Goal: Task Accomplishment & Management: Use online tool/utility

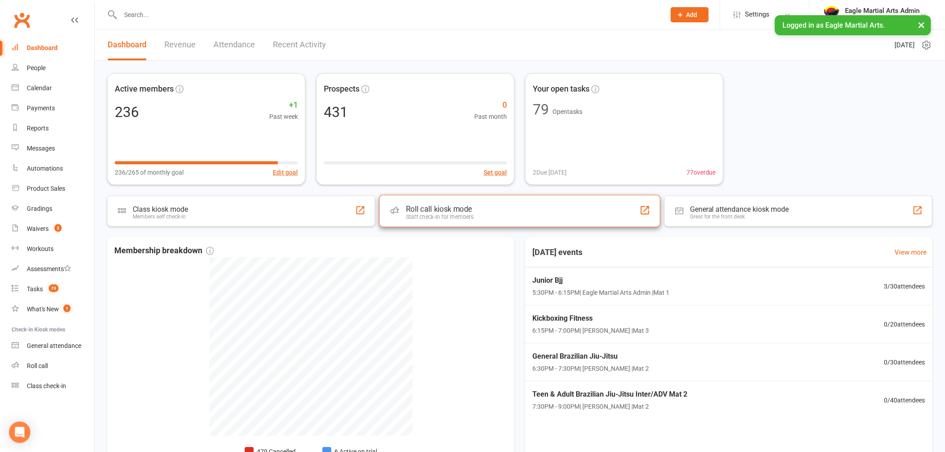
click at [466, 207] on div "Roll call kiosk mode" at bounding box center [440, 209] width 68 height 9
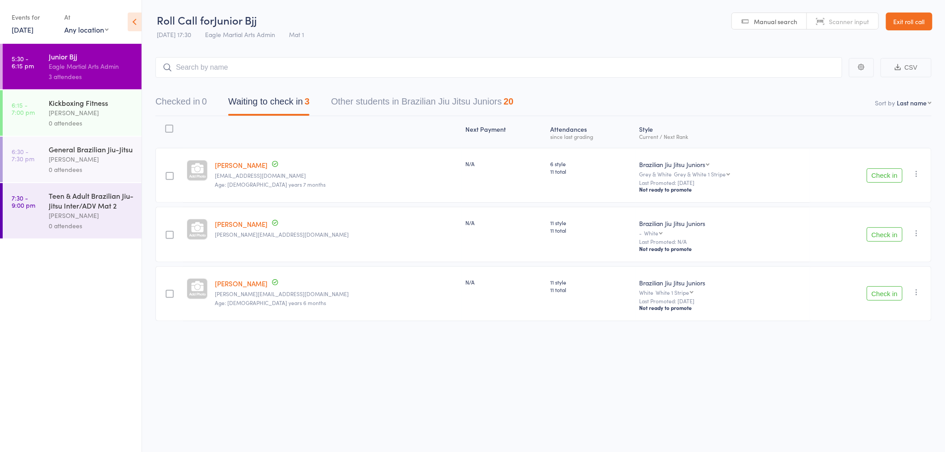
click at [883, 175] on button "Check in" at bounding box center [885, 175] width 36 height 14
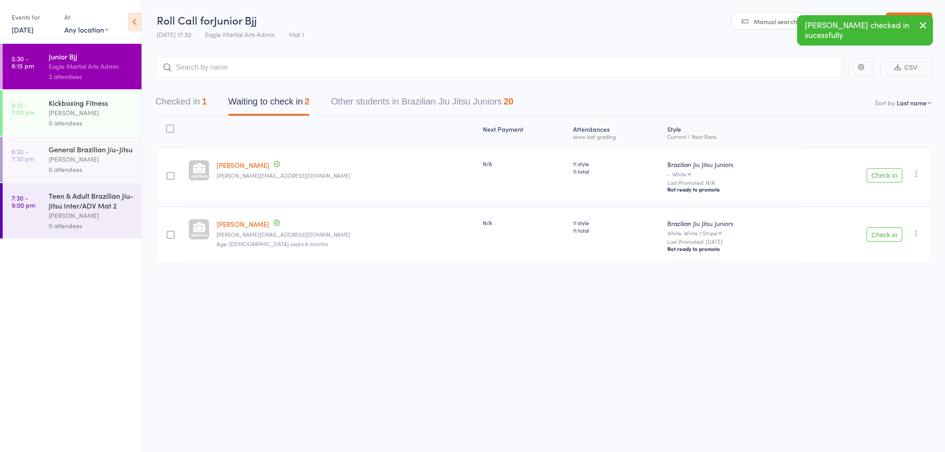
click at [184, 100] on button "Checked in 1" at bounding box center [180, 104] width 51 height 24
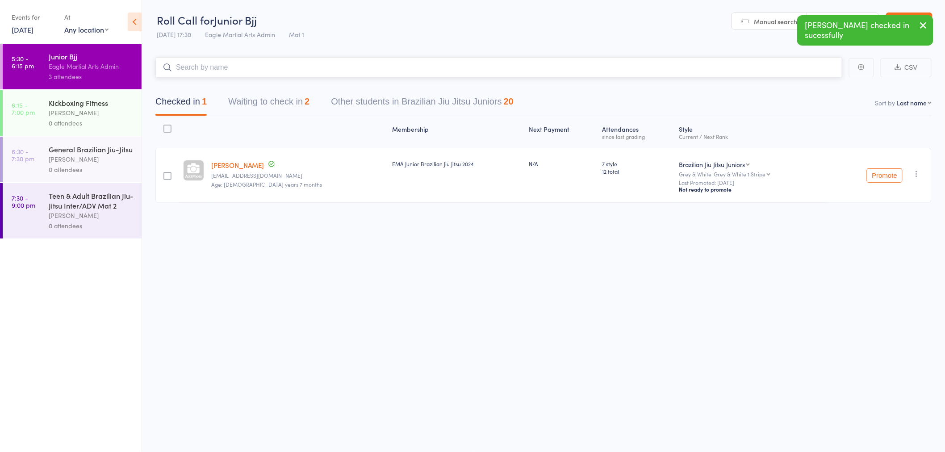
click at [208, 68] on input "search" at bounding box center [498, 67] width 687 height 21
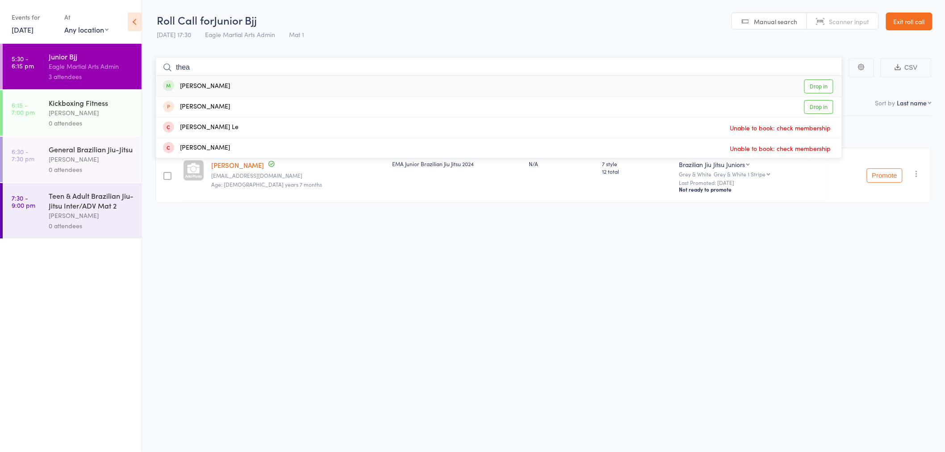
type input "thea"
drag, startPoint x: 232, startPoint y: 85, endPoint x: 237, endPoint y: 71, distance: 15.1
click at [232, 82] on div "Thea Walters Drop in" at bounding box center [499, 86] width 686 height 21
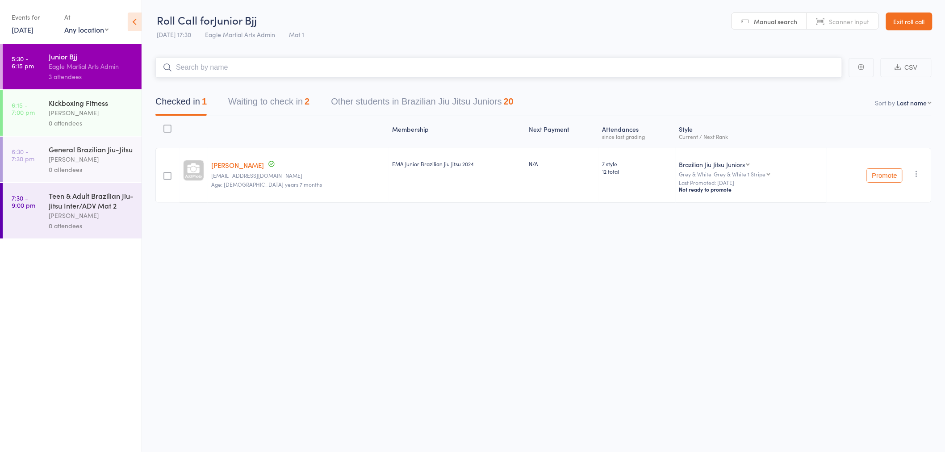
click at [238, 68] on input "search" at bounding box center [498, 67] width 687 height 21
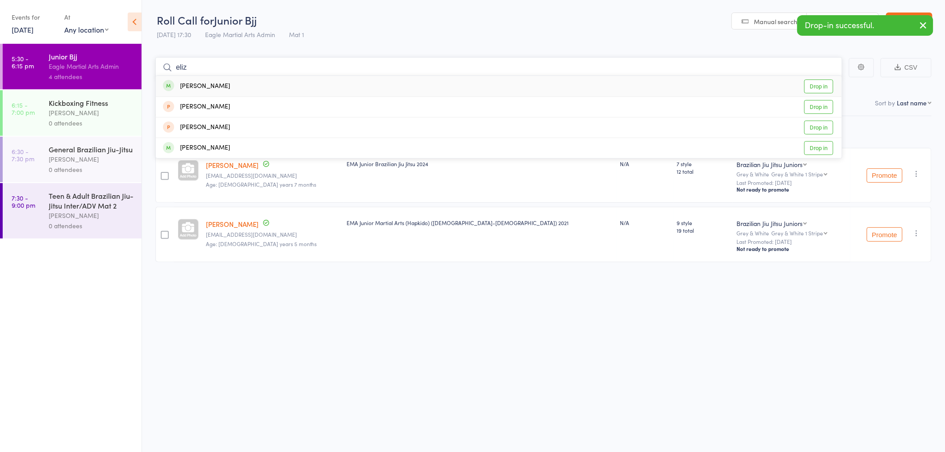
type input "eliz"
click at [246, 87] on div "Elizabeth Lee Drop in" at bounding box center [499, 86] width 686 height 21
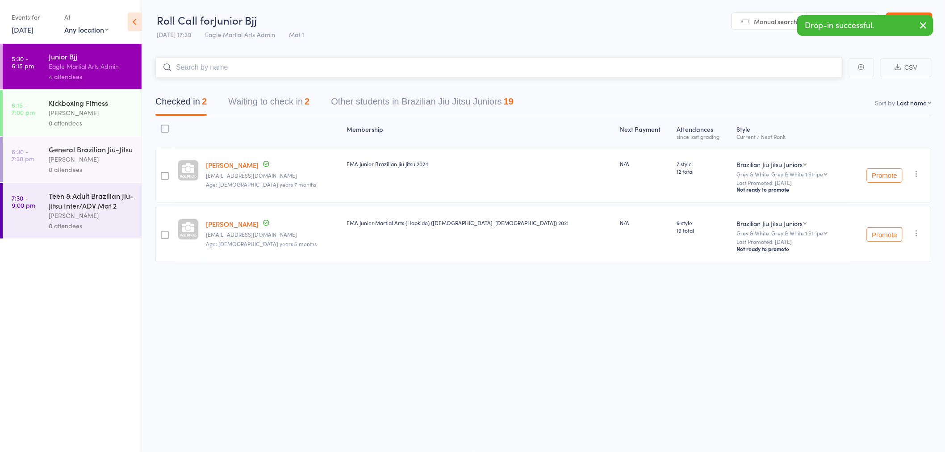
click at [247, 69] on input "search" at bounding box center [498, 67] width 687 height 21
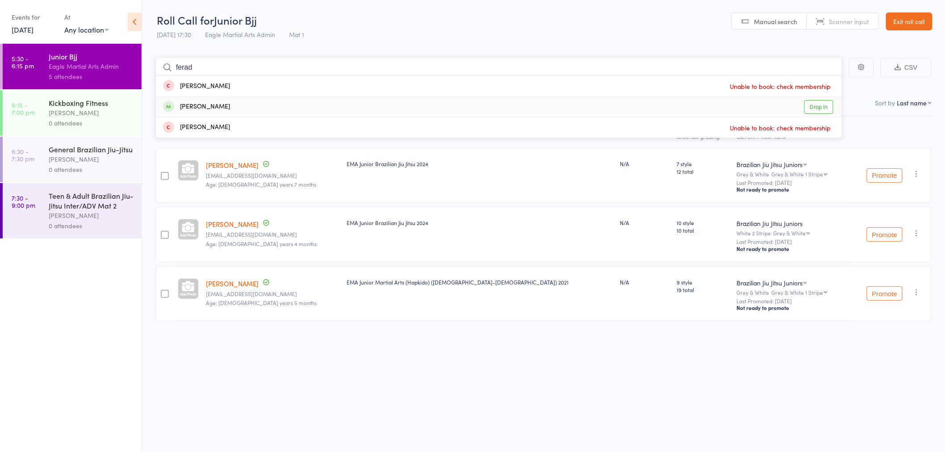
type input "ferad"
drag, startPoint x: 258, startPoint y: 110, endPoint x: 252, endPoint y: 88, distance: 22.7
click at [258, 109] on div "Ferdows Ahmadi Drop in" at bounding box center [499, 107] width 686 height 20
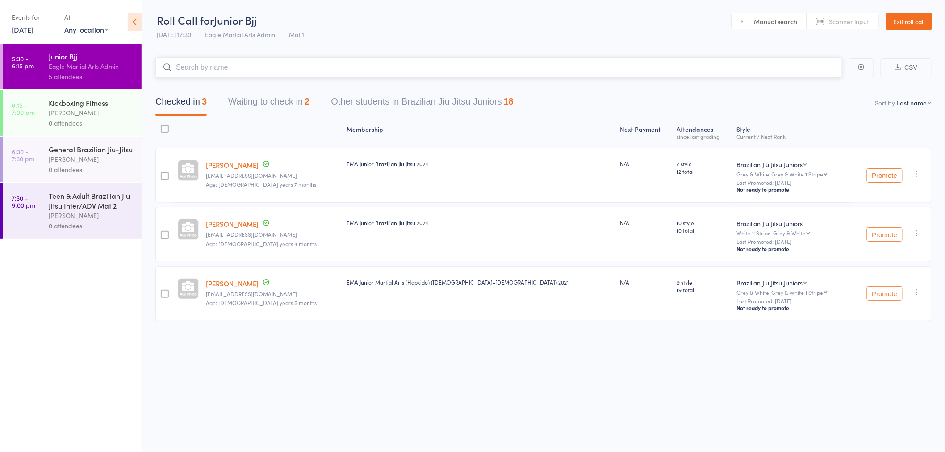
click at [255, 71] on input "search" at bounding box center [498, 67] width 687 height 21
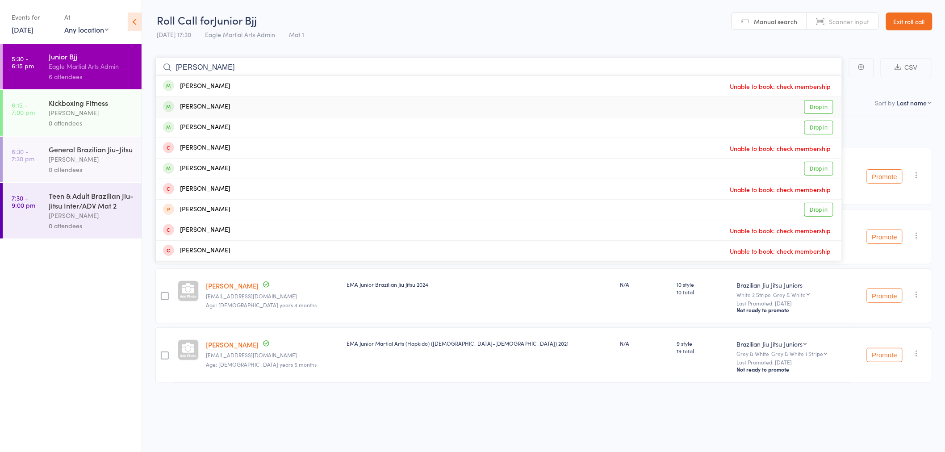
type input "darius"
drag, startPoint x: 263, startPoint y: 103, endPoint x: 260, endPoint y: 99, distance: 4.6
click at [263, 103] on div "Darius Zegrati Drop in" at bounding box center [499, 107] width 686 height 20
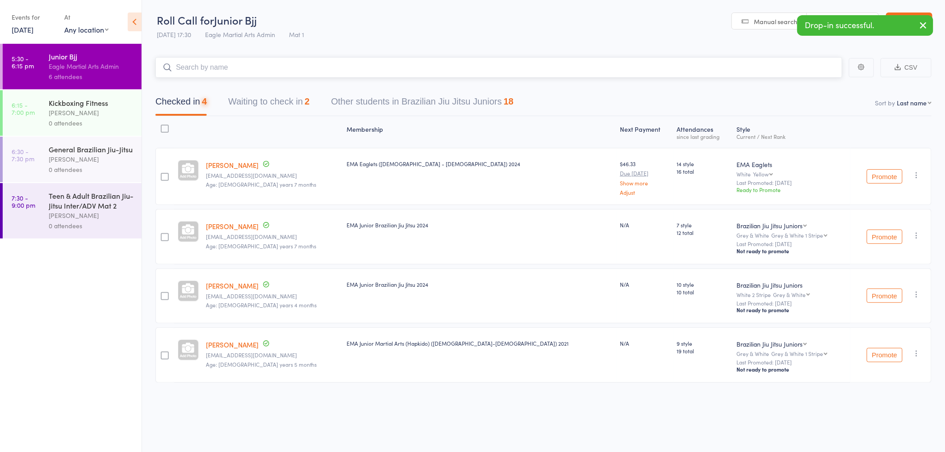
click at [260, 69] on input "search" at bounding box center [498, 67] width 687 height 21
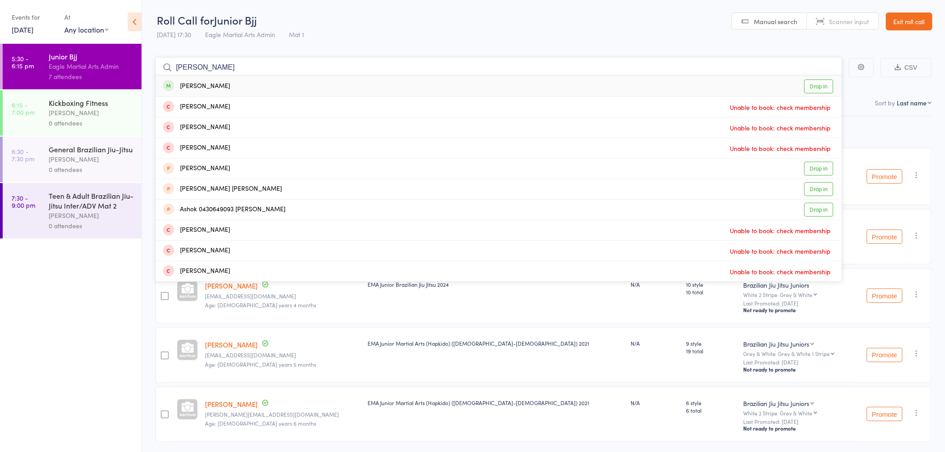
type input "thomas"
click at [264, 82] on div "Thomas Lee Drop in" at bounding box center [499, 86] width 686 height 21
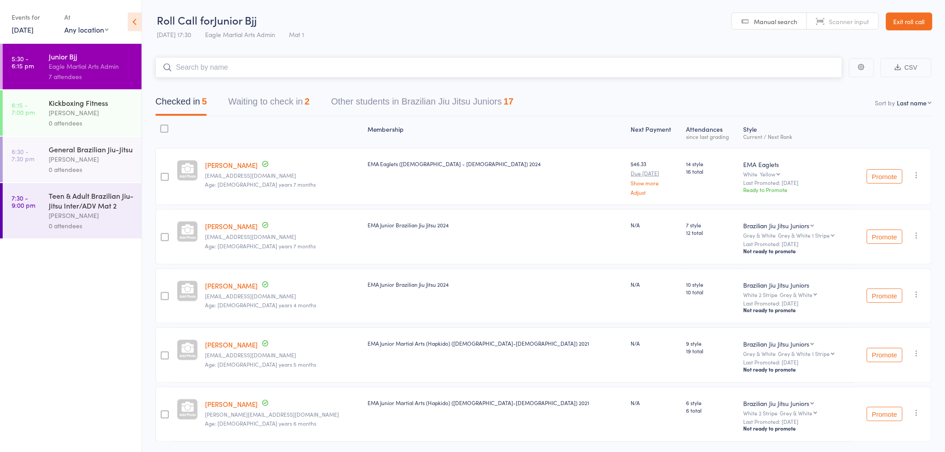
click at [268, 65] on input "search" at bounding box center [498, 67] width 687 height 21
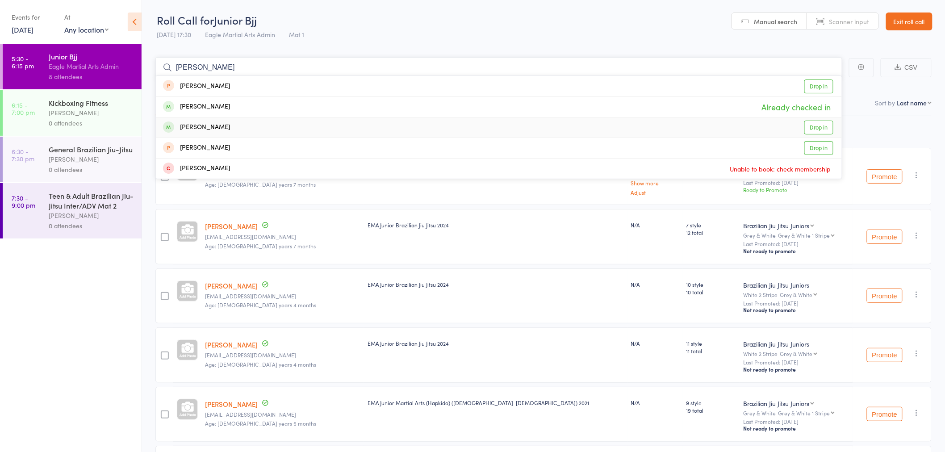
type input "eli"
click at [277, 126] on div "Elijah Miranda Drop in" at bounding box center [499, 128] width 686 height 20
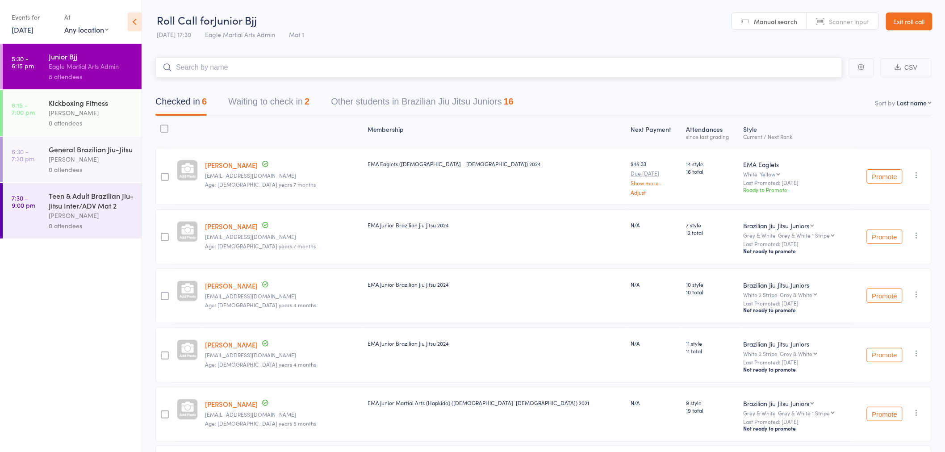
click at [261, 65] on input "search" at bounding box center [498, 67] width 687 height 21
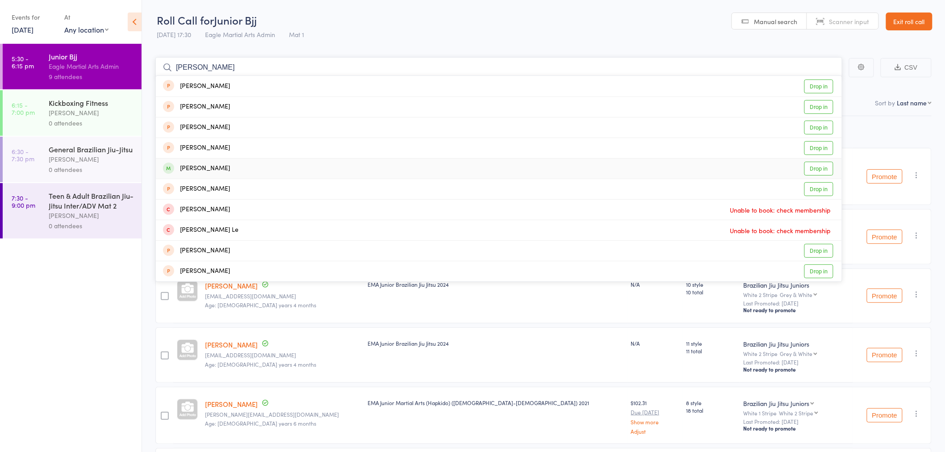
type input "lewis"
click at [243, 166] on div "Lewis Saldanha Drop in" at bounding box center [499, 169] width 686 height 20
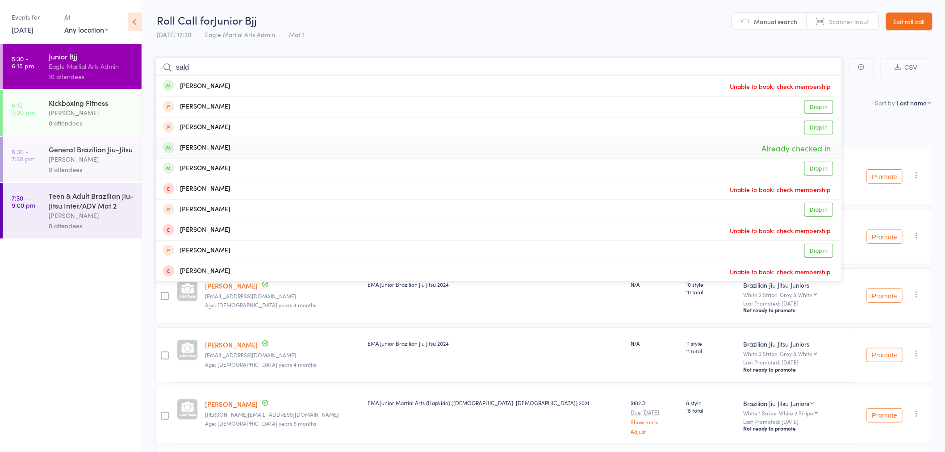
type input "sald"
click at [245, 148] on div "Lewis Saldanha Already checked in" at bounding box center [499, 148] width 686 height 20
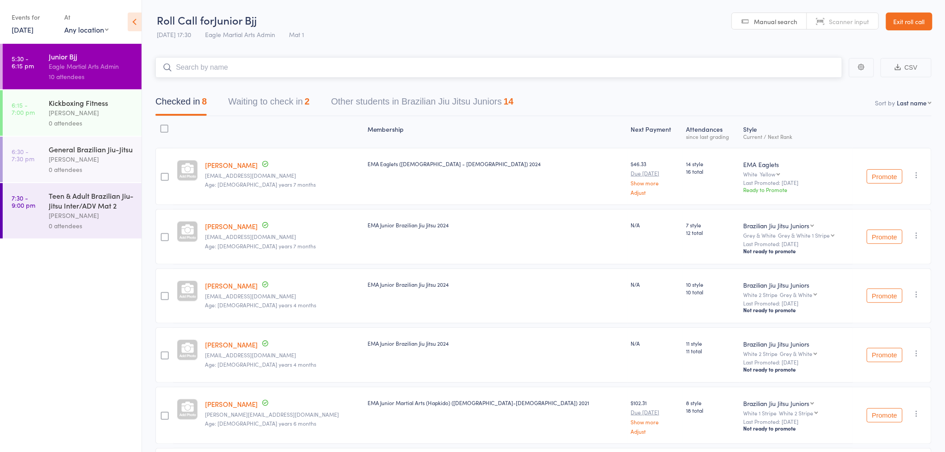
click at [216, 68] on input "search" at bounding box center [498, 67] width 687 height 21
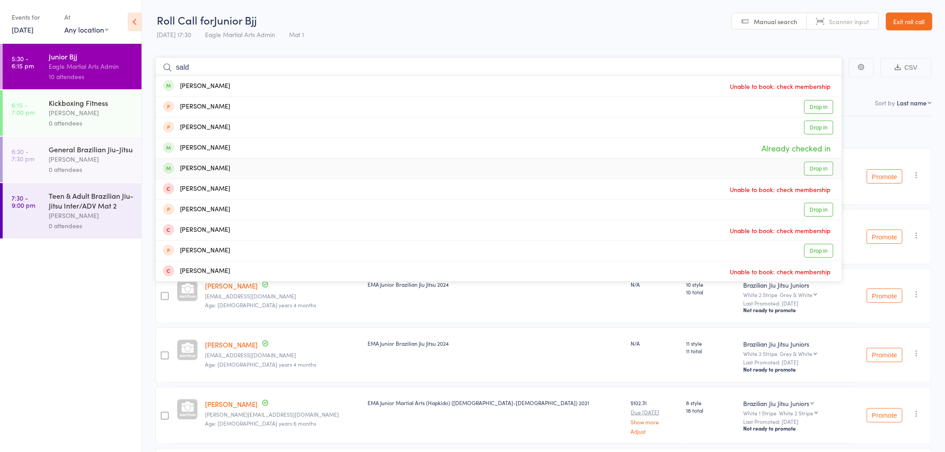
type input "sald"
click at [233, 165] on div "Xavier Saldanha Drop in" at bounding box center [499, 169] width 686 height 20
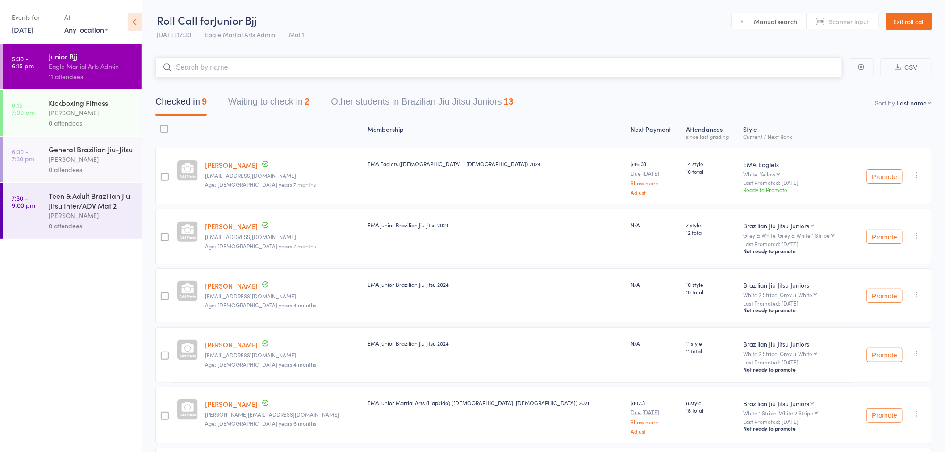
click at [401, 71] on input "search" at bounding box center [498, 67] width 687 height 21
type input "afi"
drag, startPoint x: 397, startPoint y: 86, endPoint x: 400, endPoint y: 65, distance: 21.3
click at [398, 85] on div "Mohamed Afi Drop in" at bounding box center [499, 86] width 686 height 21
click at [401, 69] on input "search" at bounding box center [498, 67] width 687 height 21
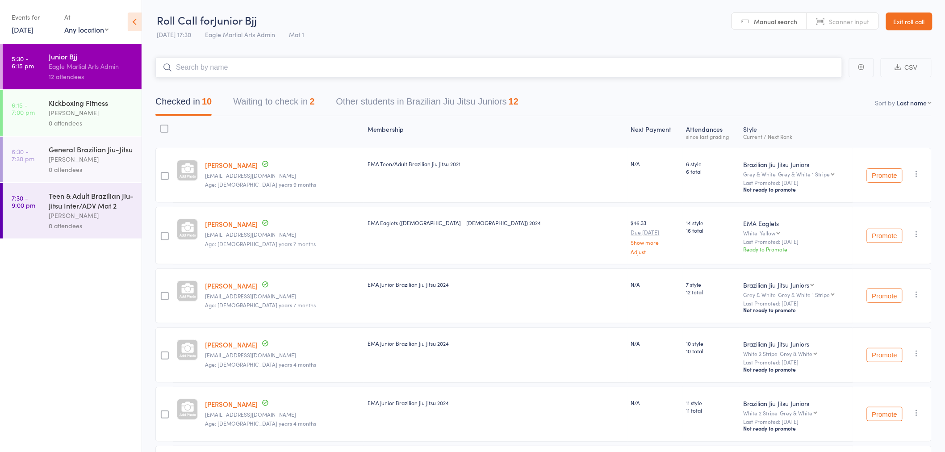
click at [349, 71] on input "search" at bounding box center [498, 67] width 687 height 21
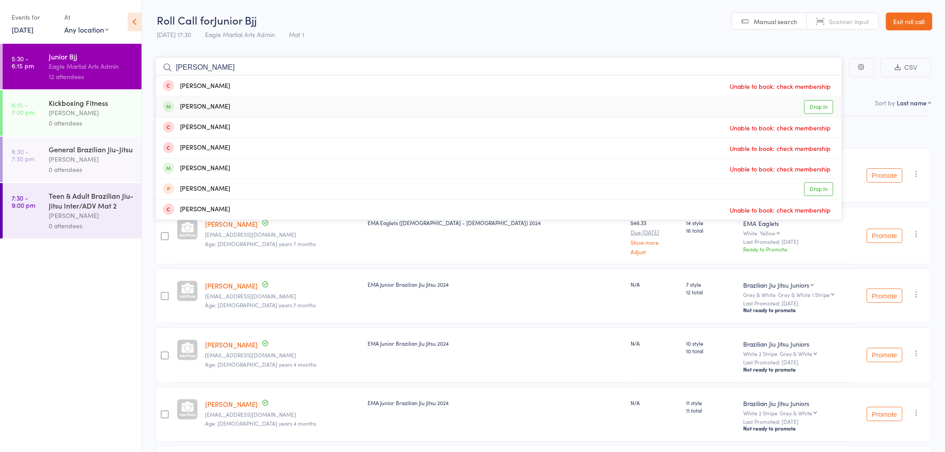
type input "hugo"
click at [370, 107] on div "Hugo Krstevski Drop in" at bounding box center [499, 107] width 686 height 20
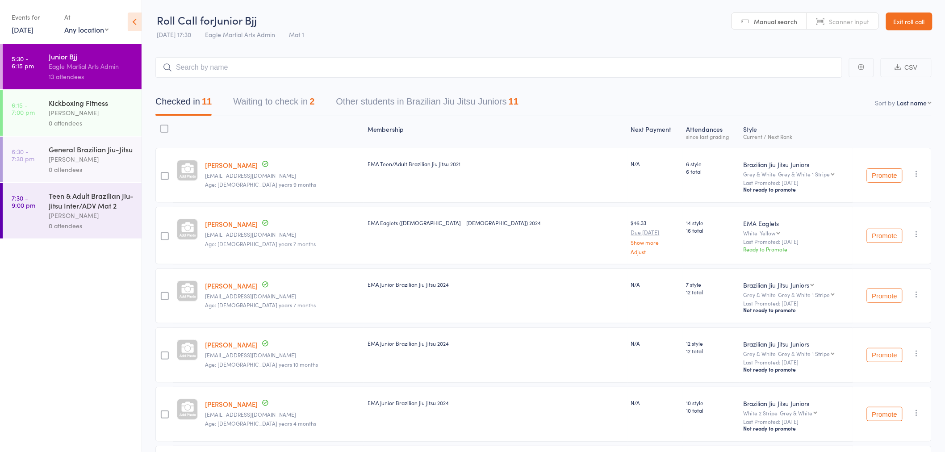
click at [921, 18] on link "Exit roll call" at bounding box center [909, 22] width 46 height 18
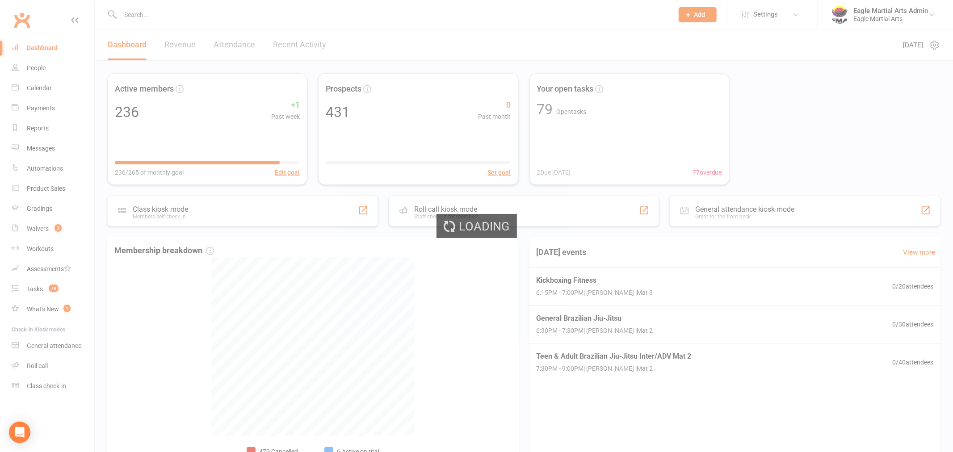
select select "trial_expired"
select select "100"
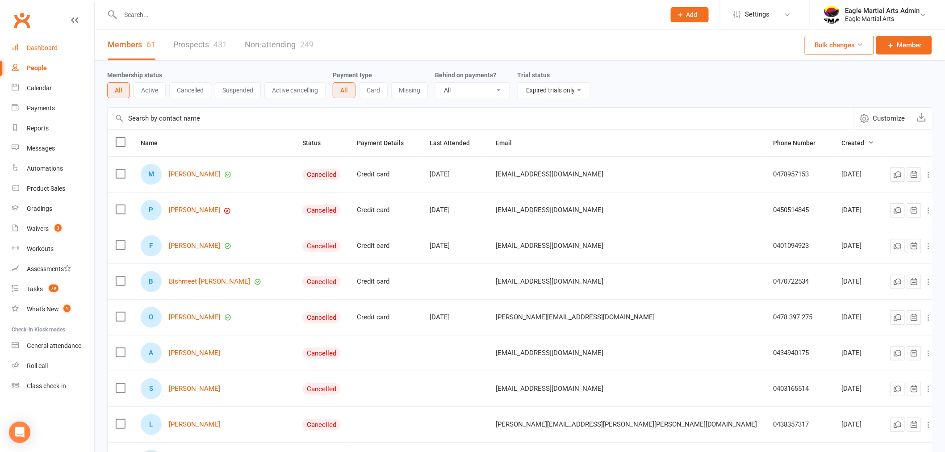
click at [50, 43] on link "Dashboard" at bounding box center [53, 48] width 83 height 20
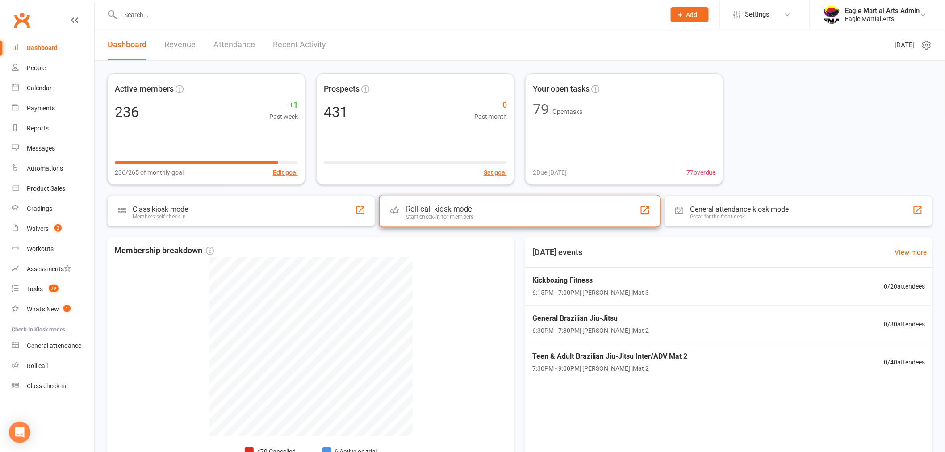
click at [461, 212] on div "Roll call kiosk mode" at bounding box center [440, 209] width 68 height 9
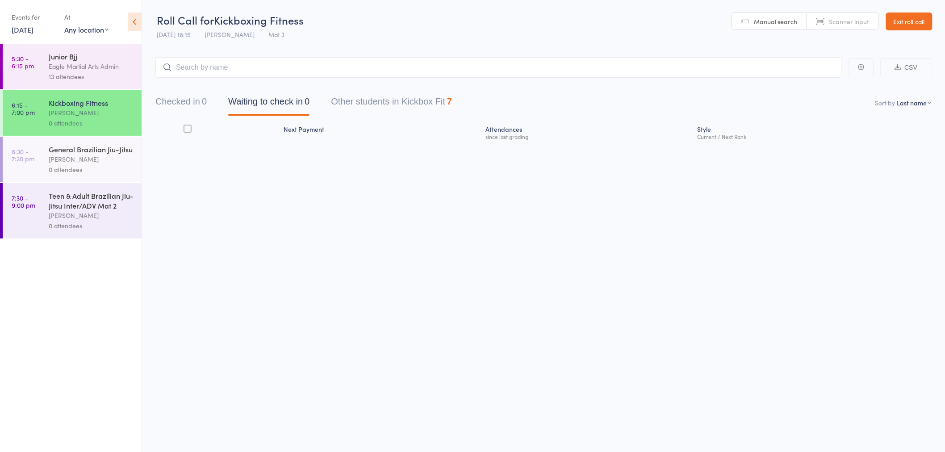
click at [101, 66] on div "Eagle Martial Arts Admin" at bounding box center [91, 66] width 85 height 10
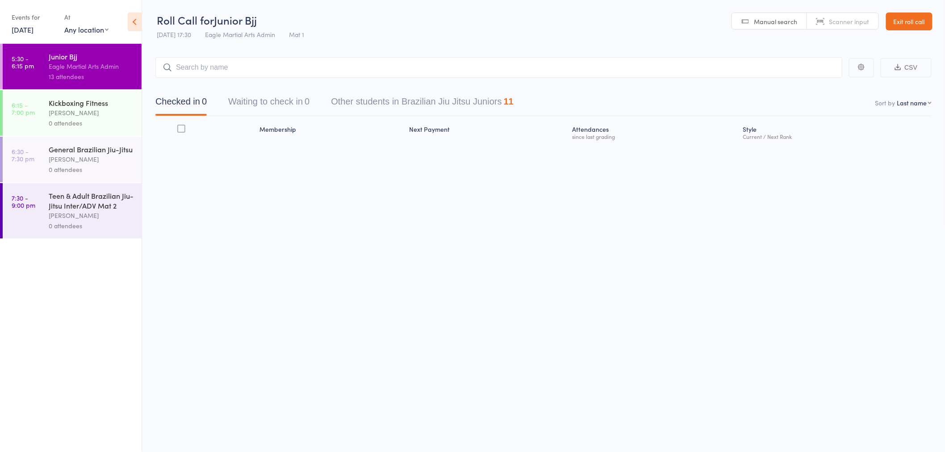
click at [186, 97] on button "Checked in 0" at bounding box center [180, 104] width 51 height 24
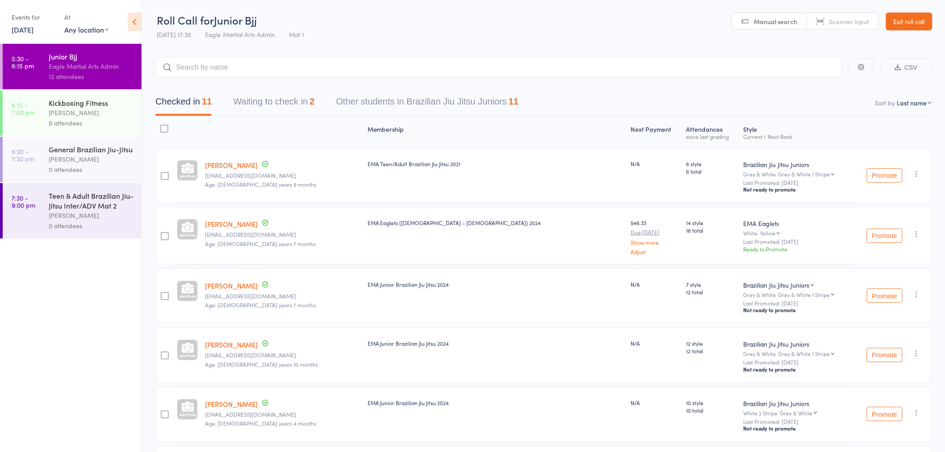
click at [914, 231] on icon "button" at bounding box center [917, 234] width 9 height 9
click at [899, 319] on li "Remove" at bounding box center [886, 324] width 74 height 12
click at [202, 68] on input "search" at bounding box center [498, 67] width 687 height 21
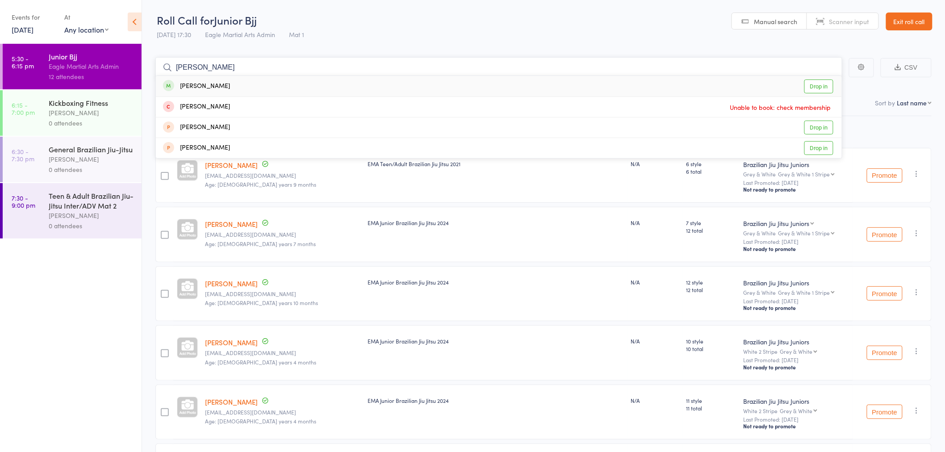
type input "fazel"
click at [249, 86] on div "Fazel Musaddiq Drop in" at bounding box center [499, 86] width 686 height 21
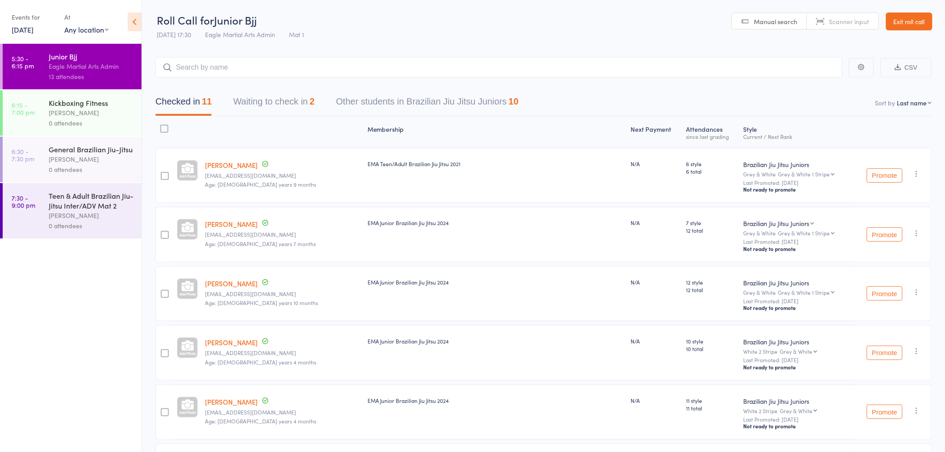
click at [76, 121] on div "0 attendees" at bounding box center [91, 123] width 85 height 10
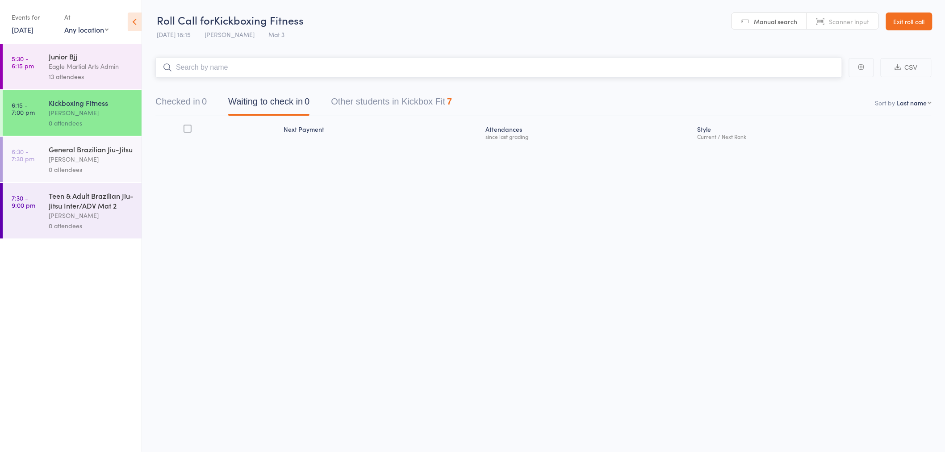
click at [313, 69] on input "search" at bounding box center [498, 67] width 687 height 21
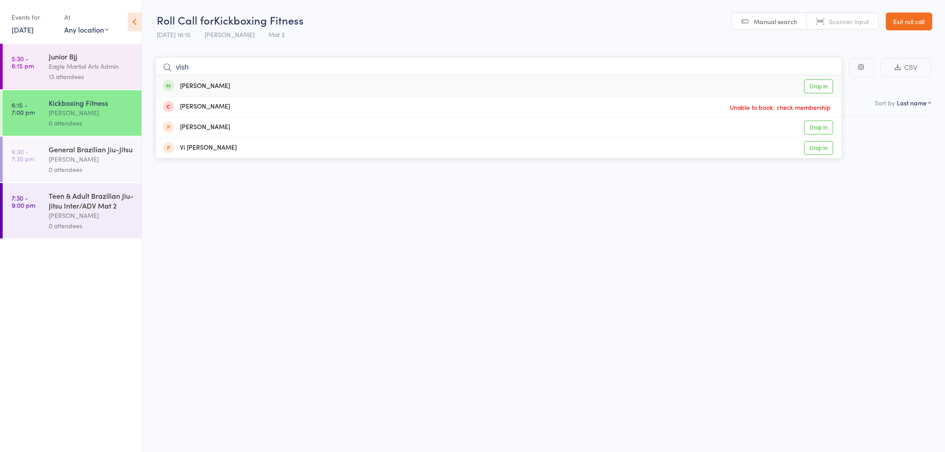
type input "vish"
drag, startPoint x: 255, startPoint y: 85, endPoint x: 256, endPoint y: 78, distance: 6.8
click at [254, 85] on div "Vishnu Sankar Drop in" at bounding box center [499, 86] width 686 height 21
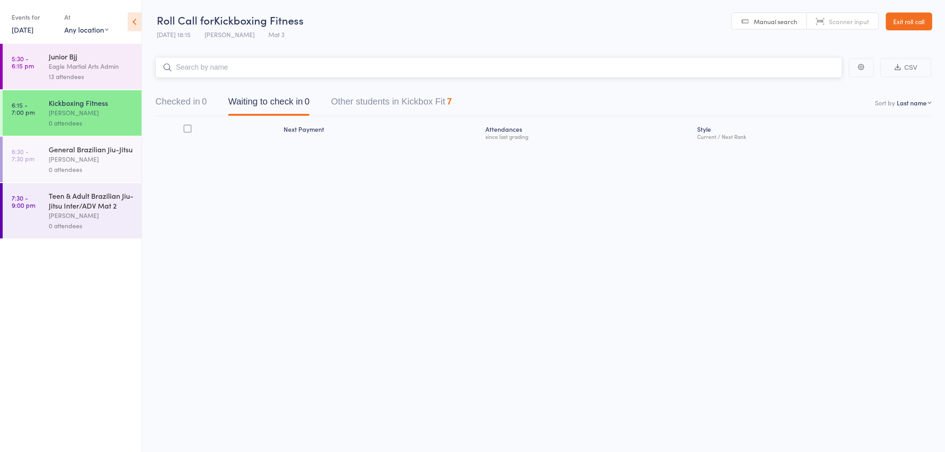
click at [261, 67] on input "search" at bounding box center [498, 67] width 687 height 21
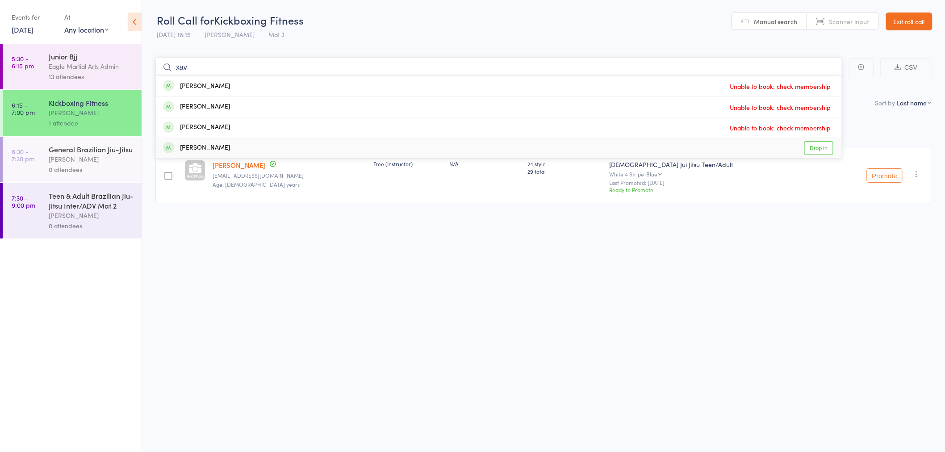
type input "xav"
click at [259, 148] on div "Xander Soh Drop in" at bounding box center [499, 148] width 686 height 20
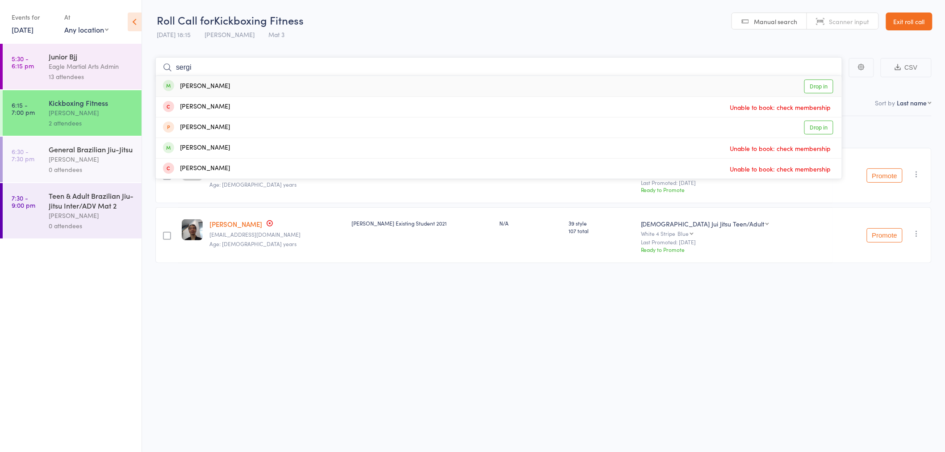
type input "sergi"
click at [363, 82] on div "Sergei Sevriukov Drop in" at bounding box center [499, 86] width 686 height 21
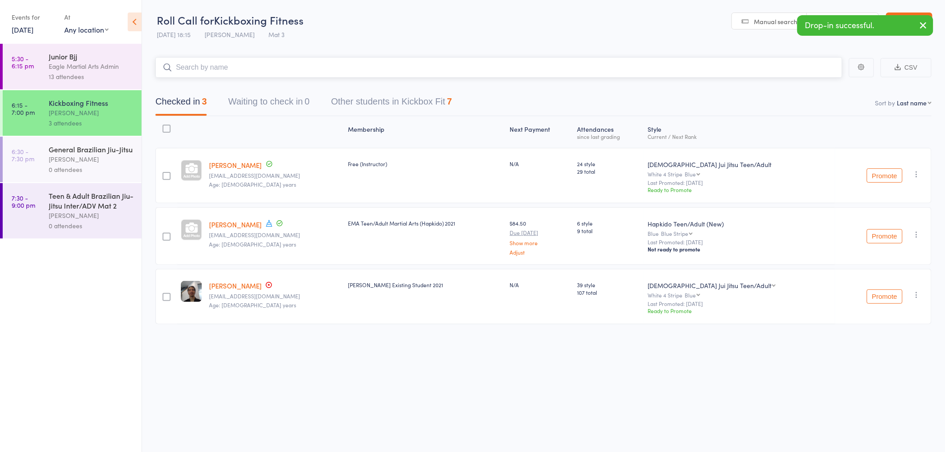
click at [290, 69] on input "search" at bounding box center [498, 67] width 687 height 21
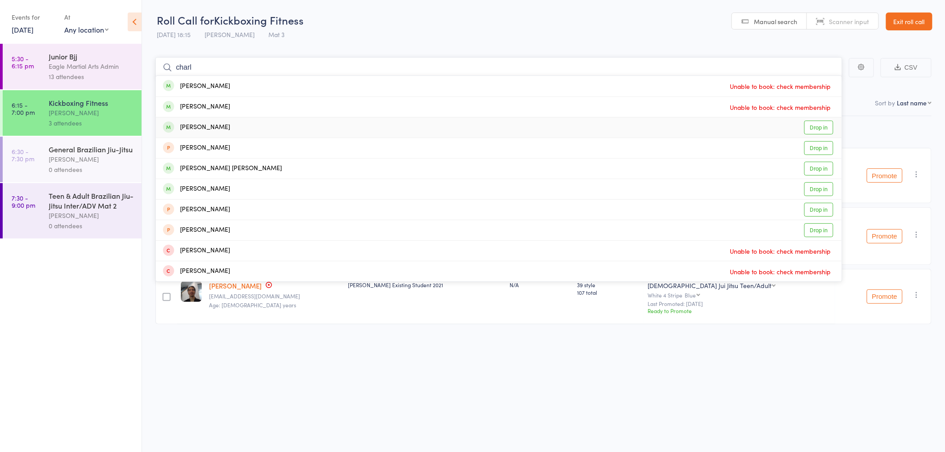
type input "charl"
click at [311, 130] on div "Charlotte Kee Drop in" at bounding box center [499, 128] width 686 height 20
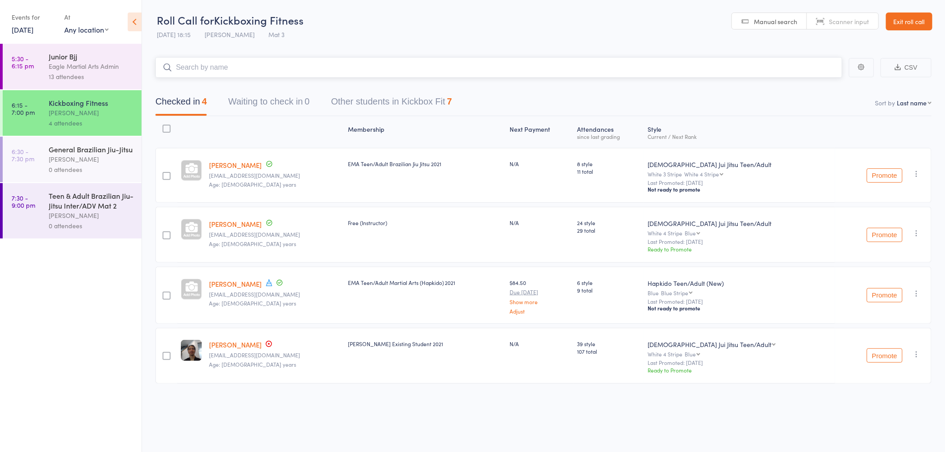
click at [233, 64] on input "search" at bounding box center [498, 67] width 687 height 21
type input "lakshina"
click at [284, 84] on div "Luvina Khurana Drop in" at bounding box center [499, 86] width 686 height 21
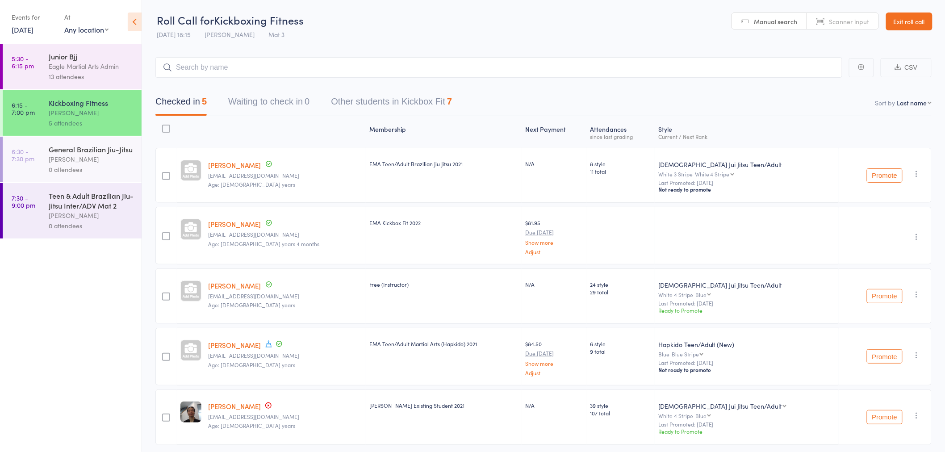
click at [78, 164] on div "0 attendees" at bounding box center [91, 169] width 85 height 10
